Goal: Task Accomplishment & Management: Manage account settings

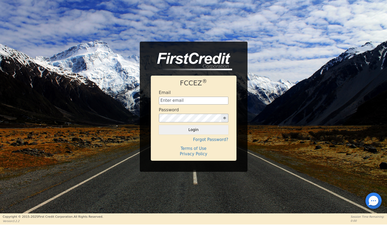
drag, startPoint x: 165, startPoint y: 96, endPoint x: 169, endPoint y: 99, distance: 4.9
click at [165, 97] on div "Email" at bounding box center [194, 97] width 70 height 15
click at [169, 99] on input "text" at bounding box center [194, 101] width 70 height 8
type input "financing@showthebow.info"
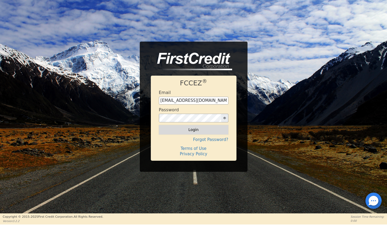
click at [185, 133] on button "Login" at bounding box center [194, 129] width 70 height 9
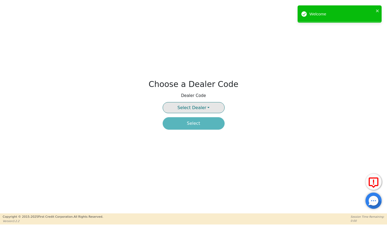
click at [195, 108] on span "Select Dealer" at bounding box center [192, 107] width 29 height 5
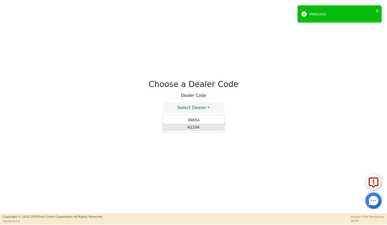
click at [193, 127] on link "4210A" at bounding box center [193, 126] width 61 height 7
click at [193, 121] on button "Select" at bounding box center [194, 123] width 62 height 12
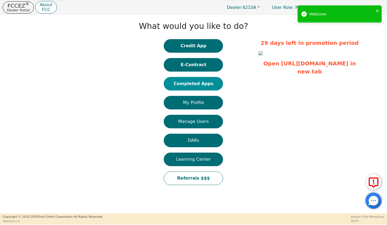
click at [184, 85] on button "Completed Apps" at bounding box center [193, 83] width 59 height 13
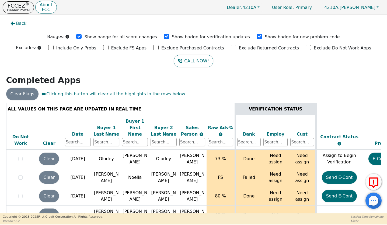
click at [77, 131] on div "Date" at bounding box center [78, 134] width 26 height 6
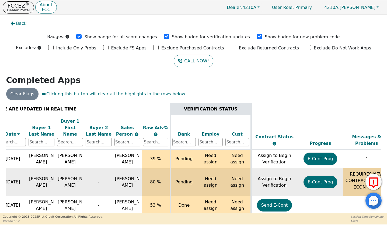
scroll to position [0, 216]
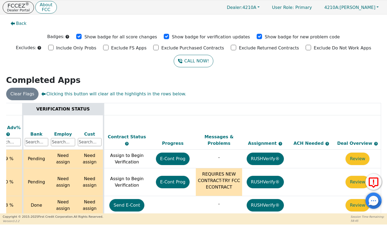
click at [349, 153] on button "Review" at bounding box center [358, 158] width 24 height 12
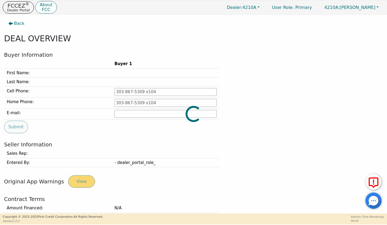
type input "865-228-6611"
type input "dylangraves1600@gmail.com"
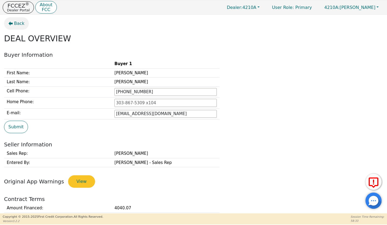
click at [22, 25] on span "Back" at bounding box center [19, 23] width 11 height 6
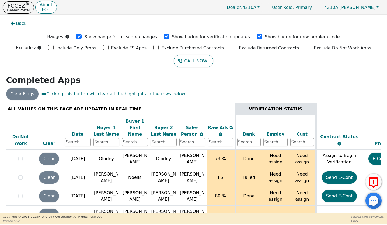
click at [80, 131] on div "Date" at bounding box center [78, 134] width 26 height 6
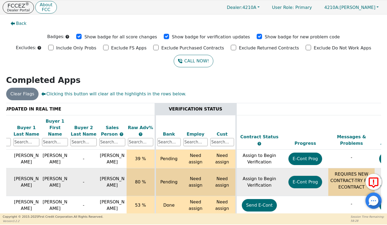
scroll to position [0, 216]
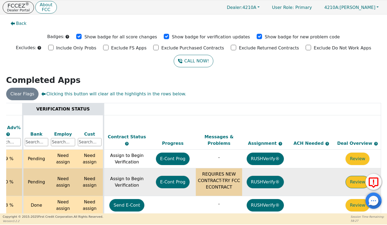
click at [350, 176] on button "Review" at bounding box center [358, 182] width 24 height 12
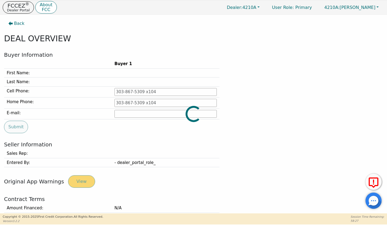
type input "865-322-5046"
type input "charliegiles14@yahoo.com"
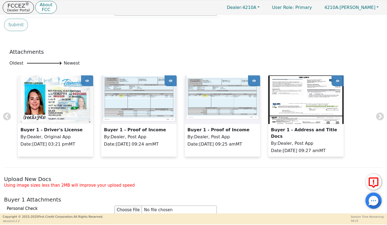
scroll to position [367, 0]
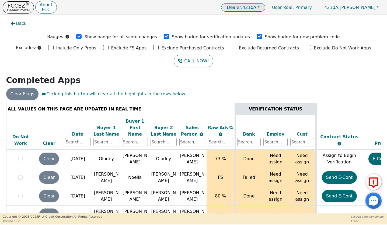
click at [257, 8] on span "Dealer: 4210A" at bounding box center [242, 7] width 30 height 5
click at [263, 19] on link "3865A" at bounding box center [244, 18] width 43 height 7
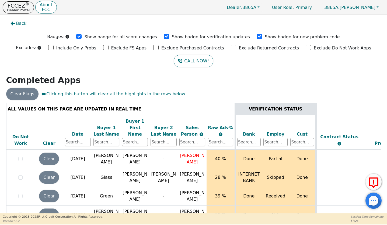
click at [78, 131] on div "Date" at bounding box center [78, 134] width 26 height 6
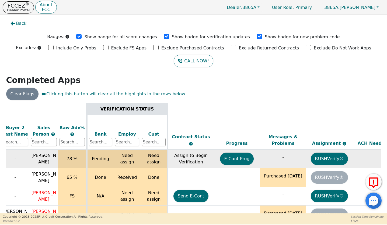
scroll to position [0, 157]
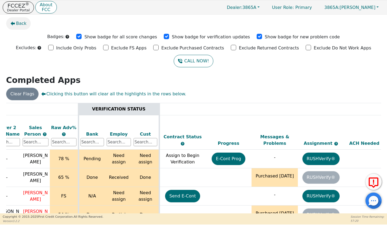
click at [12, 21] on button "Back" at bounding box center [18, 23] width 25 height 12
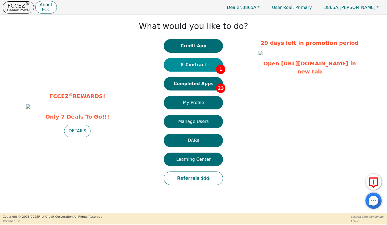
click at [193, 66] on button "E-Contract 1" at bounding box center [193, 64] width 59 height 13
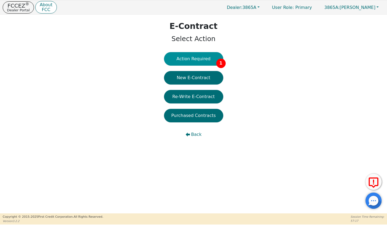
click at [191, 59] on button "Action Required 1" at bounding box center [193, 58] width 59 height 13
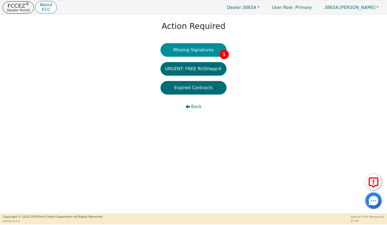
click at [193, 52] on button "Missing Signatures 1" at bounding box center [194, 49] width 66 height 13
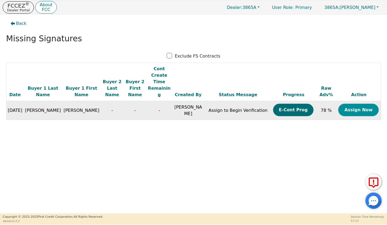
click at [356, 104] on button "Assign Now" at bounding box center [359, 110] width 40 height 12
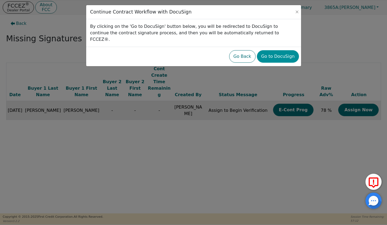
click at [278, 50] on button "Go to DocuSign" at bounding box center [278, 56] width 42 height 12
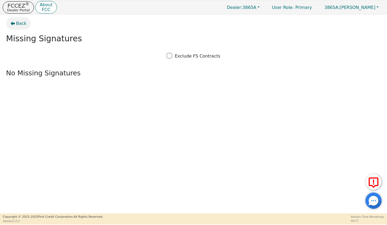
click at [23, 25] on span "Back" at bounding box center [21, 23] width 11 height 6
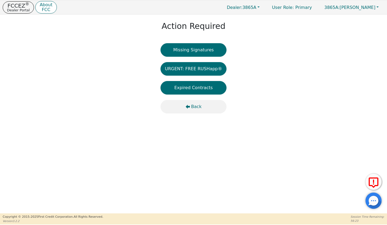
click at [199, 107] on span "Back" at bounding box center [196, 106] width 11 height 6
